Goal: Feedback & Contribution: Submit feedback/report problem

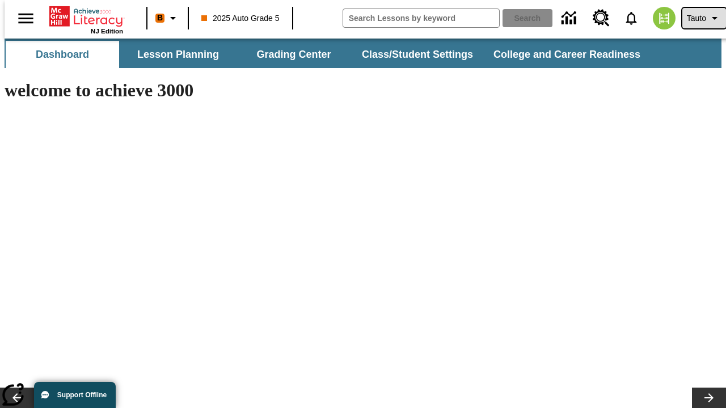
click at [698, 18] on span "Tauto" at bounding box center [696, 18] width 19 height 12
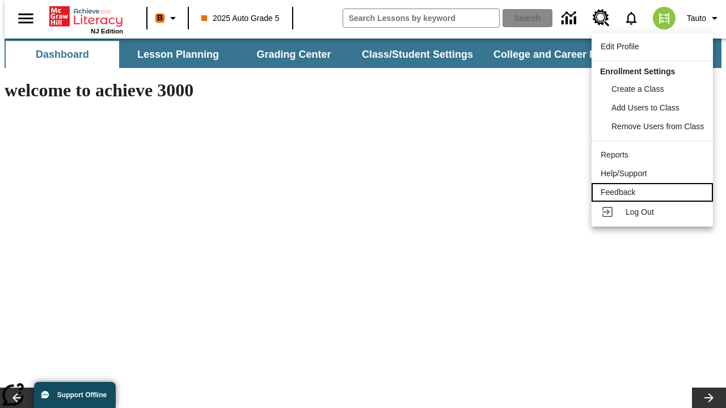
click at [654, 192] on div "Feedback" at bounding box center [652, 193] width 103 height 12
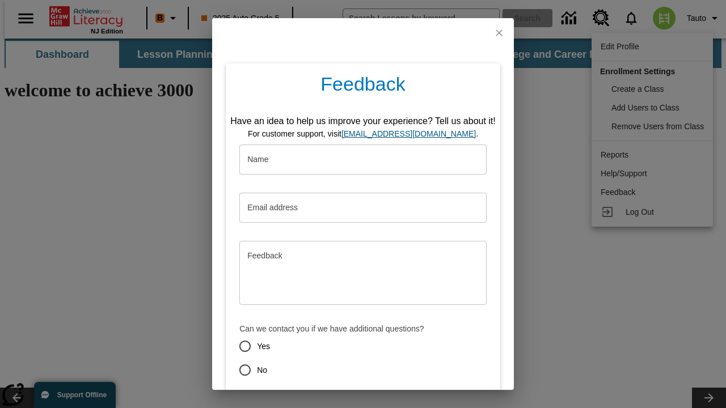
click at [303, 400] on button "Submit" at bounding box center [310, 410] width 45 height 21
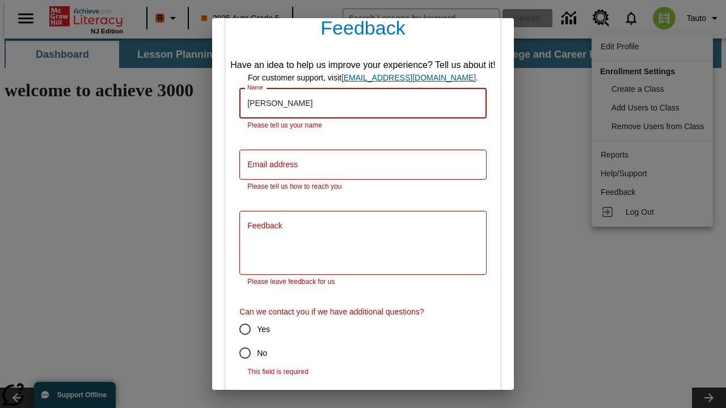
type input "[PERSON_NAME]"
type input "[PERSON_NAME][EMAIL_ADDRESS][PERSON_NAME][DOMAIN_NAME]"
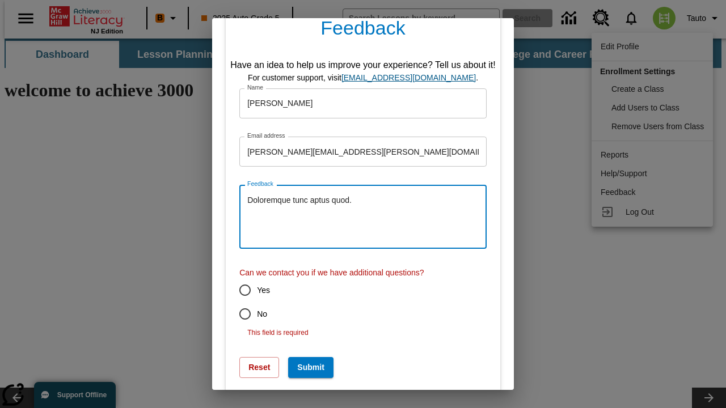
type textarea "Doloremque tunc aptus quod."
click at [237, 314] on input "No" at bounding box center [245, 314] width 24 height 24
click at [303, 357] on button "Submit" at bounding box center [310, 367] width 45 height 21
radio input "false"
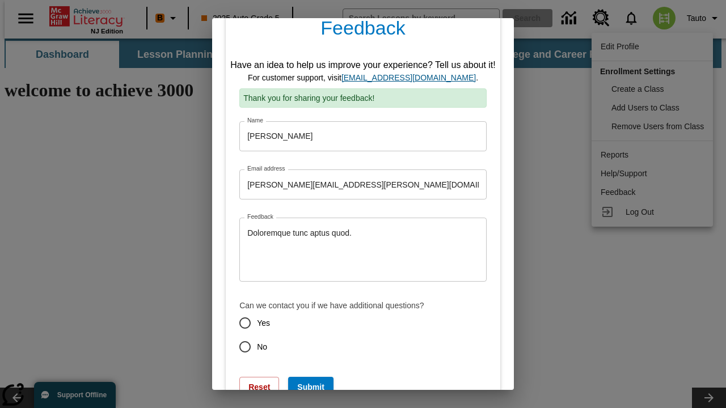
click at [412, 78] on link "[EMAIL_ADDRESS][DOMAIN_NAME]" at bounding box center [408, 77] width 134 height 9
